Goal: Task Accomplishment & Management: Use online tool/utility

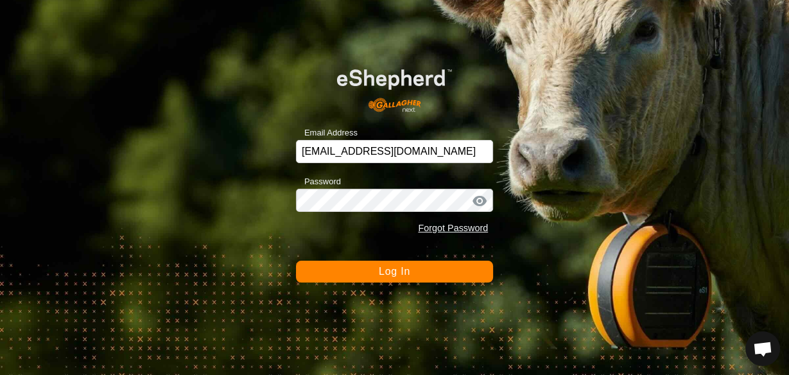
click at [407, 266] on span "Log In" at bounding box center [394, 271] width 31 height 11
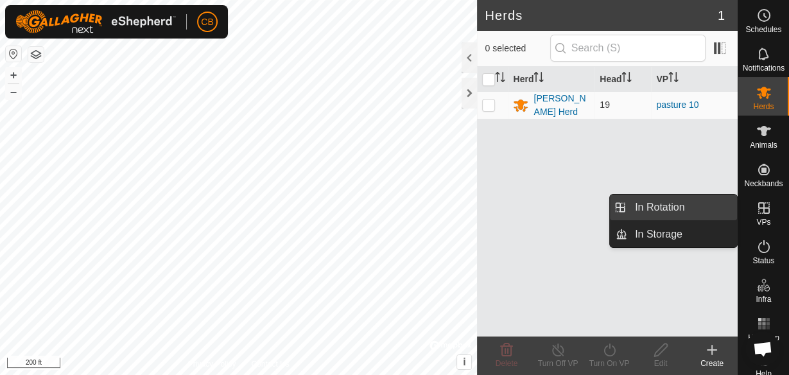
click at [694, 209] on link "In Rotation" at bounding box center [682, 208] width 110 height 26
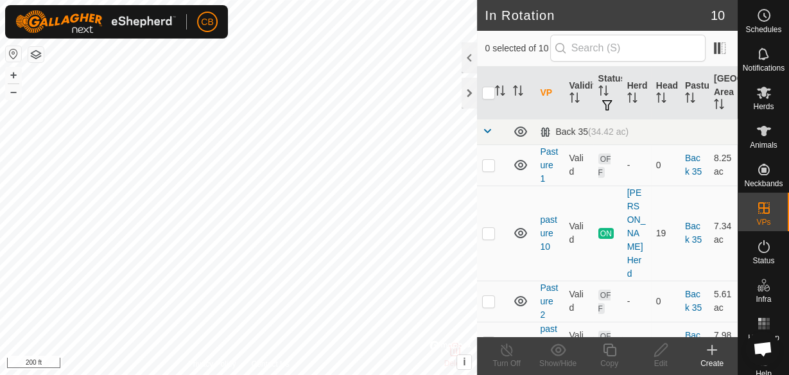
click at [710, 350] on icon at bounding box center [712, 350] width 9 height 0
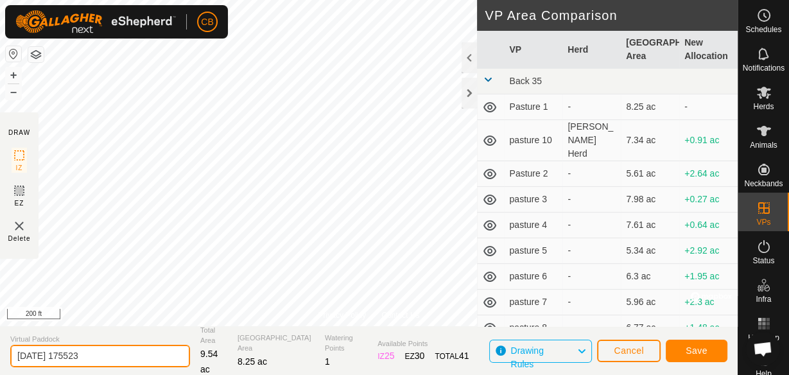
click at [115, 358] on input "[DATE] 175523" at bounding box center [100, 356] width 180 height 22
type input "2"
type input "pasture 11"
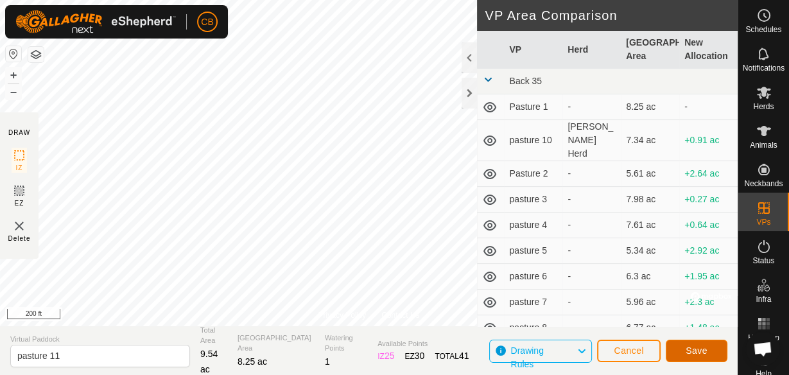
click at [692, 354] on span "Save" at bounding box center [697, 350] width 22 height 10
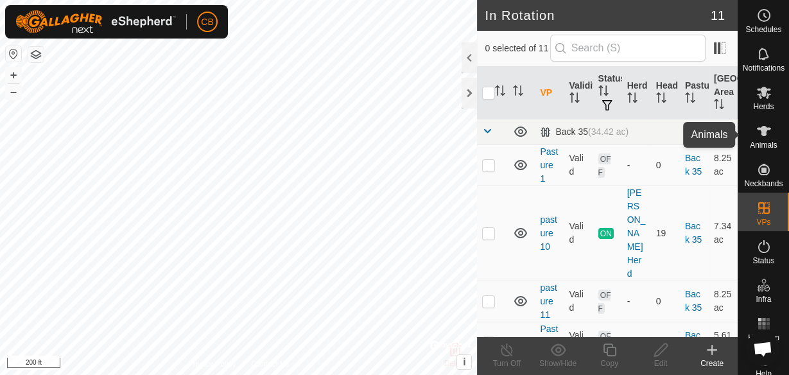
click at [760, 129] on icon at bounding box center [764, 131] width 14 height 10
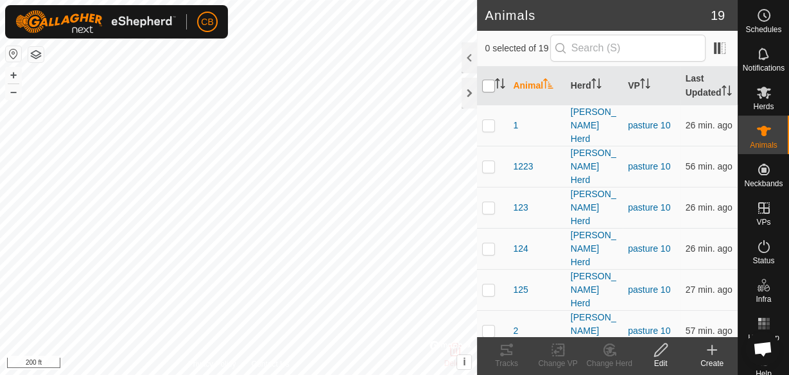
click at [488, 92] on input "checkbox" at bounding box center [488, 86] width 13 height 13
checkbox input "true"
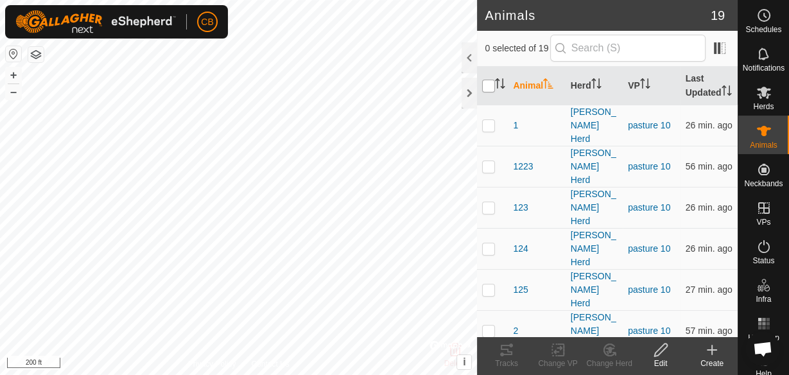
checkbox input "true"
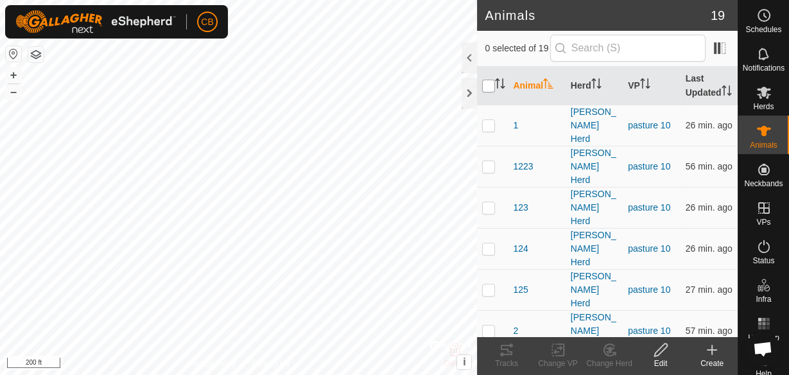
checkbox input "true"
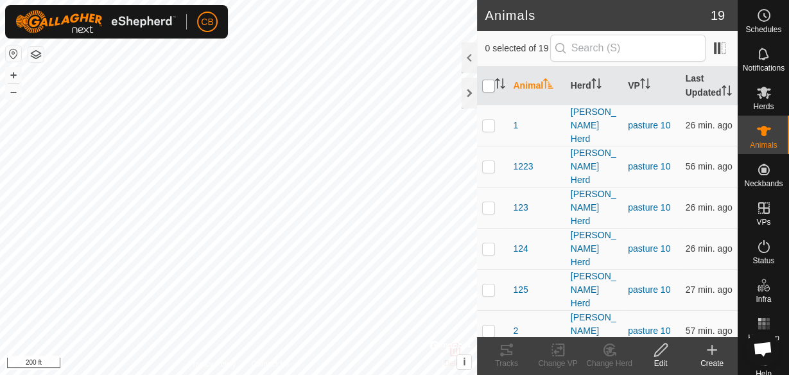
checkbox input "true"
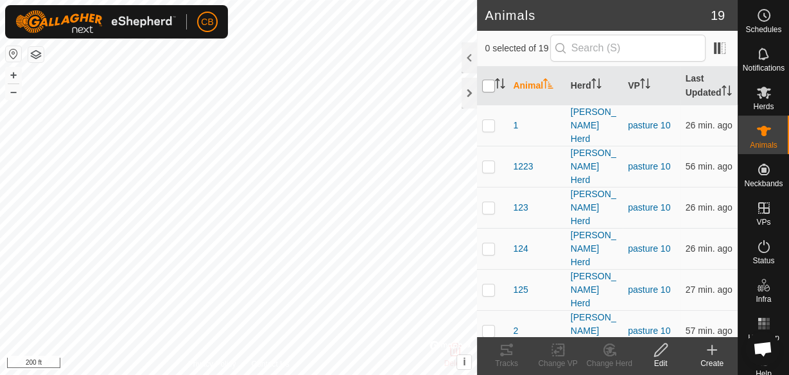
checkbox input "true"
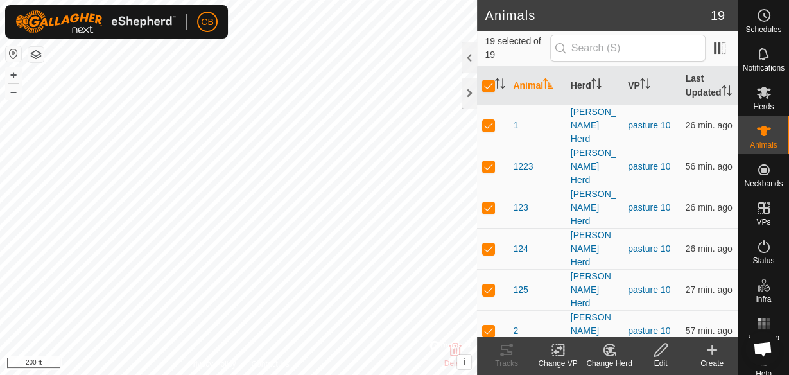
click at [557, 351] on icon at bounding box center [558, 350] width 9 height 8
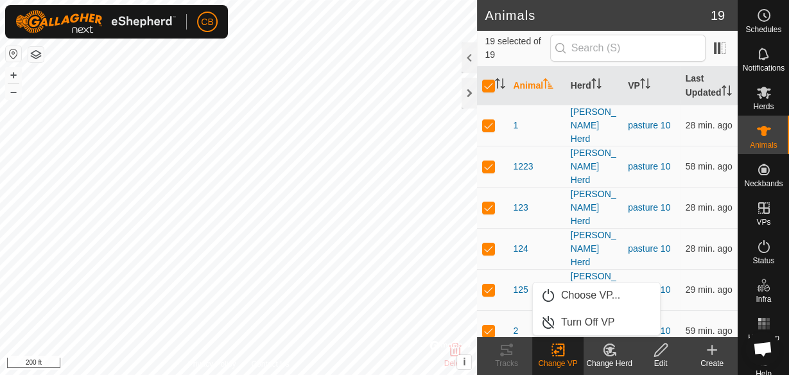
click at [557, 351] on icon at bounding box center [558, 350] width 9 height 8
click at [572, 296] on link "Choose VP..." at bounding box center [596, 296] width 127 height 26
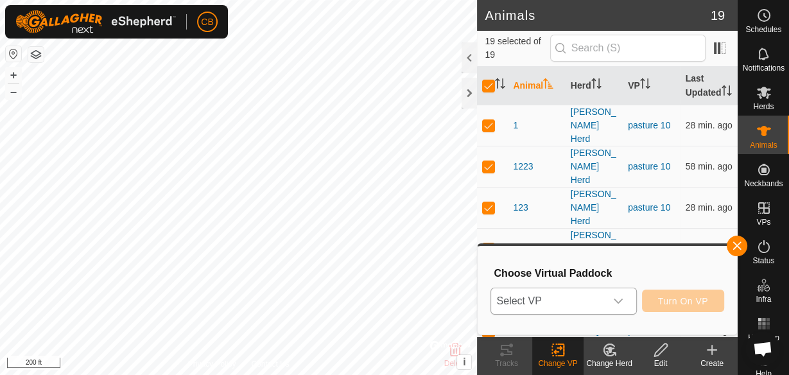
click at [620, 301] on icon "dropdown trigger" at bounding box center [618, 301] width 10 height 10
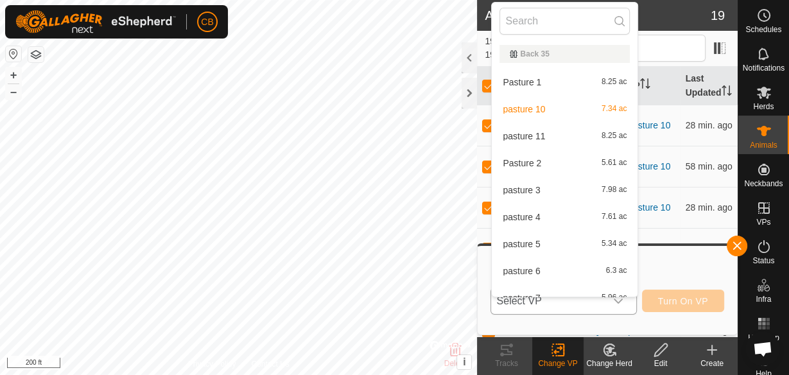
scroll to position [13, 0]
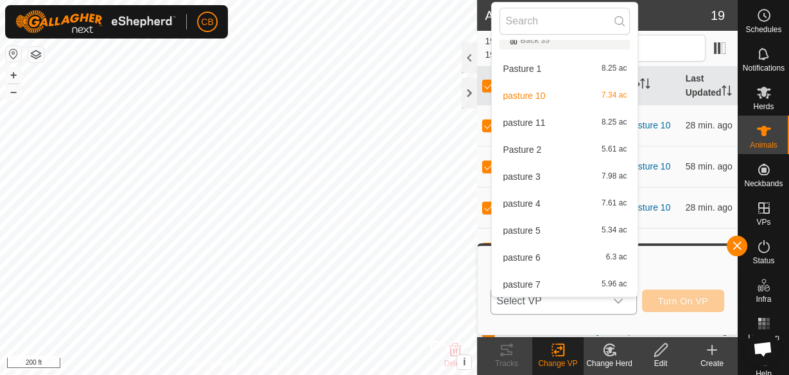
click at [521, 127] on li "pasture 11 8.25 ac" at bounding box center [565, 123] width 146 height 26
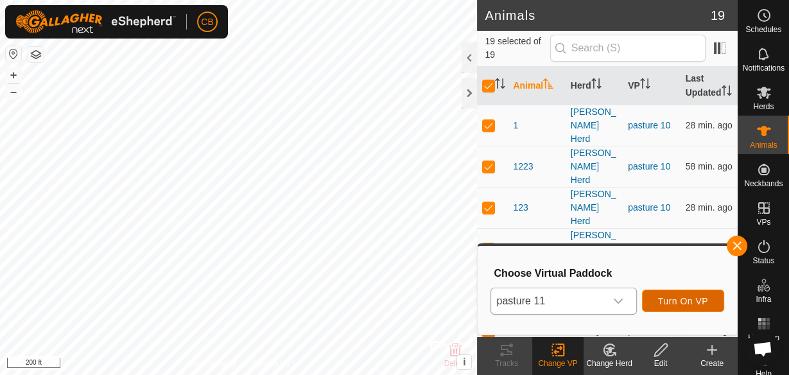
click at [666, 298] on span "Turn On VP" at bounding box center [683, 301] width 50 height 10
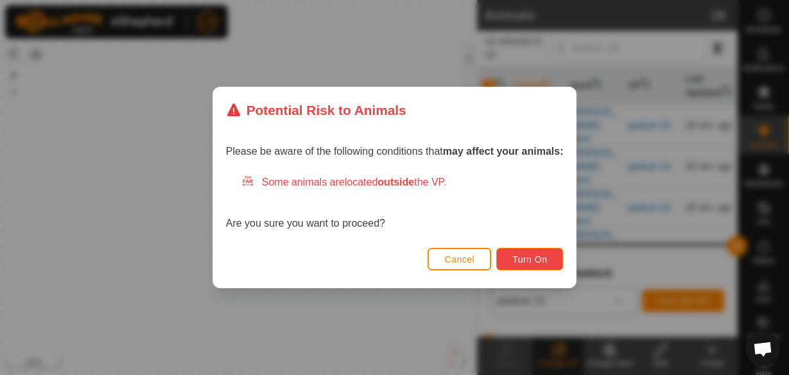
click at [545, 266] on button "Turn On" at bounding box center [529, 259] width 67 height 22
